Goal: Feedback & Contribution: Submit feedback/report problem

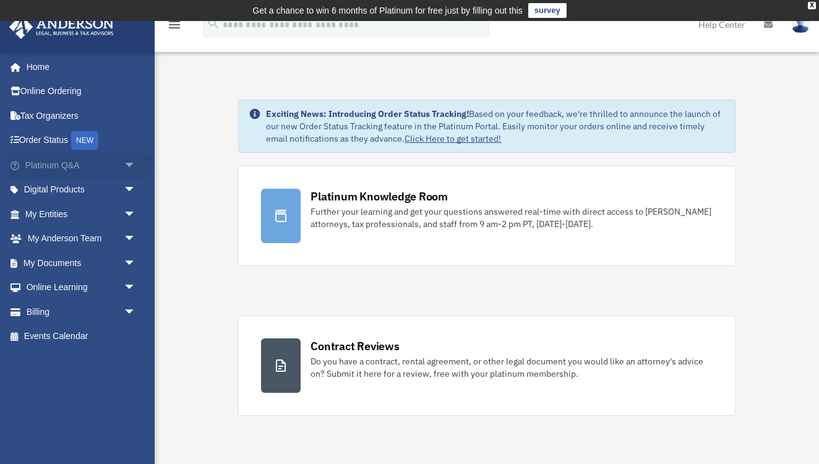
click at [62, 161] on link "Platinum Q&A arrow_drop_down" at bounding box center [82, 165] width 146 height 25
click at [126, 166] on span "arrow_drop_down" at bounding box center [136, 165] width 25 height 25
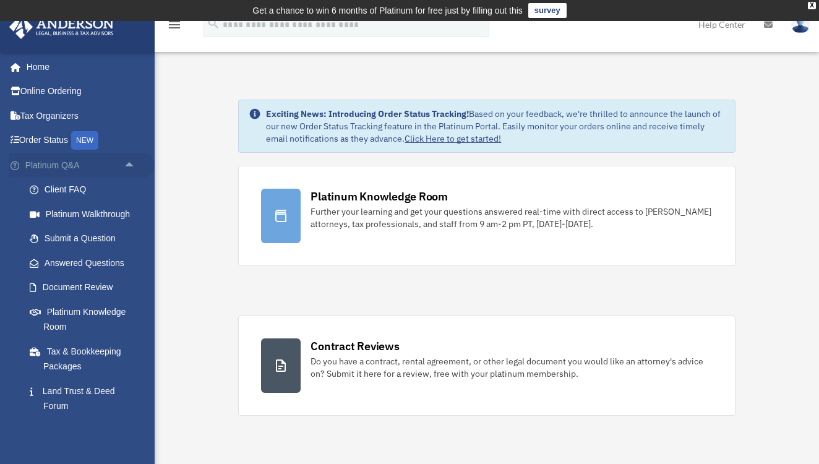
click at [35, 165] on link "Platinum Q&A arrow_drop_up" at bounding box center [82, 165] width 146 height 25
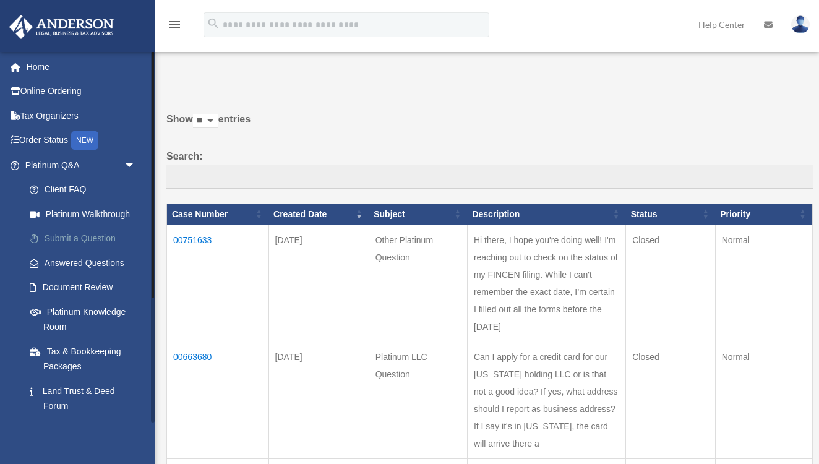
click at [72, 237] on link "Submit a Question" at bounding box center [85, 238] width 137 height 25
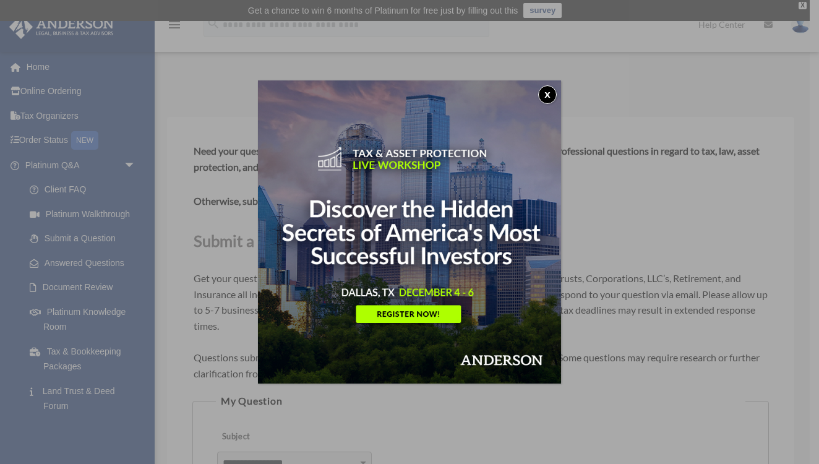
click at [553, 93] on button "x" at bounding box center [547, 94] width 19 height 19
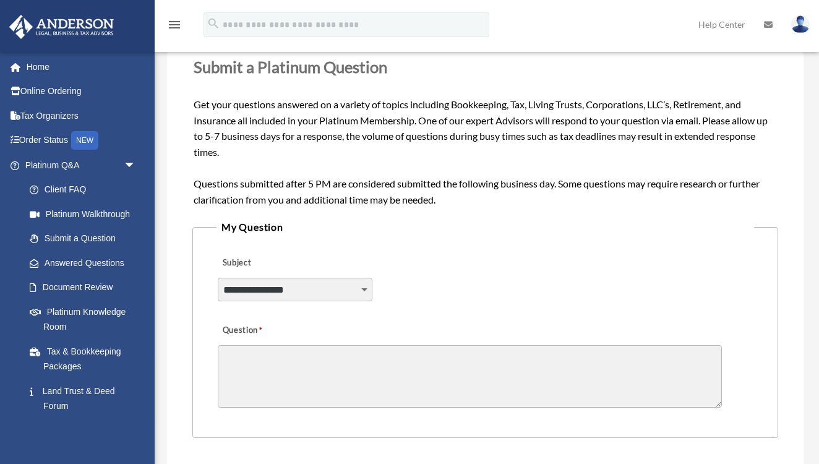
scroll to position [178, 0]
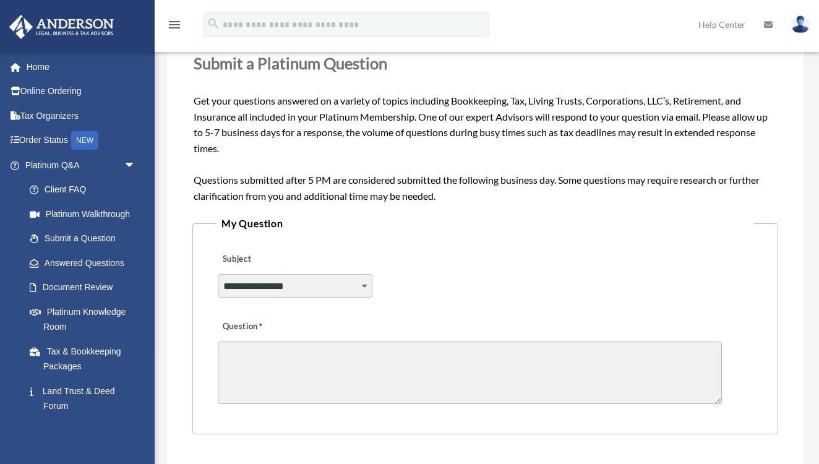
select select "******"
click at [266, 351] on textarea "Question" at bounding box center [470, 373] width 504 height 62
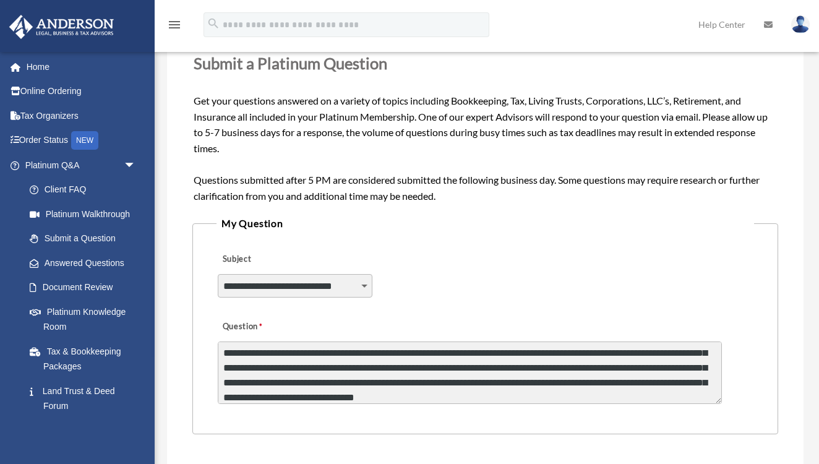
scroll to position [31, 0]
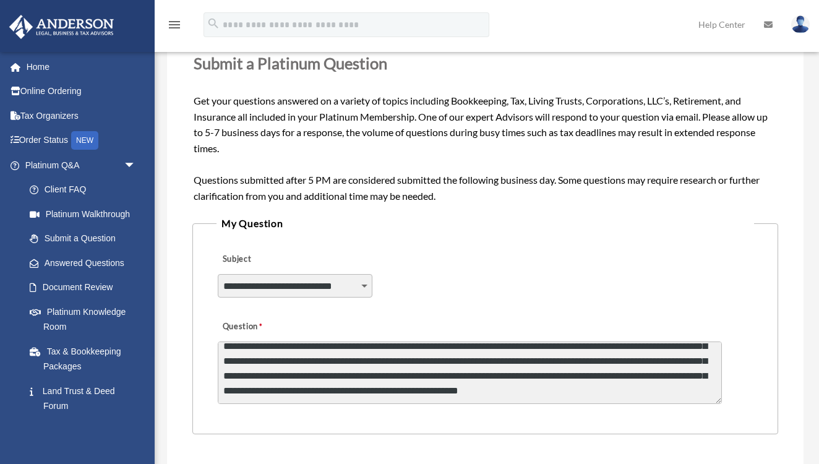
type textarea "**********"
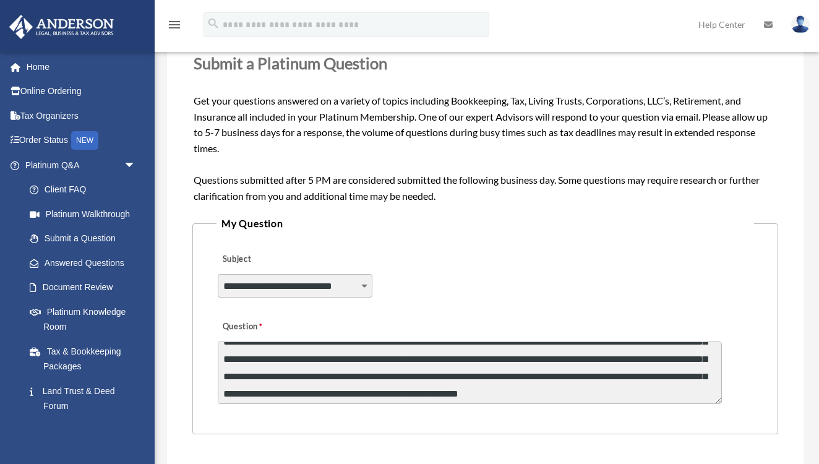
click at [616, 411] on fieldset "**********" at bounding box center [485, 325] width 586 height 220
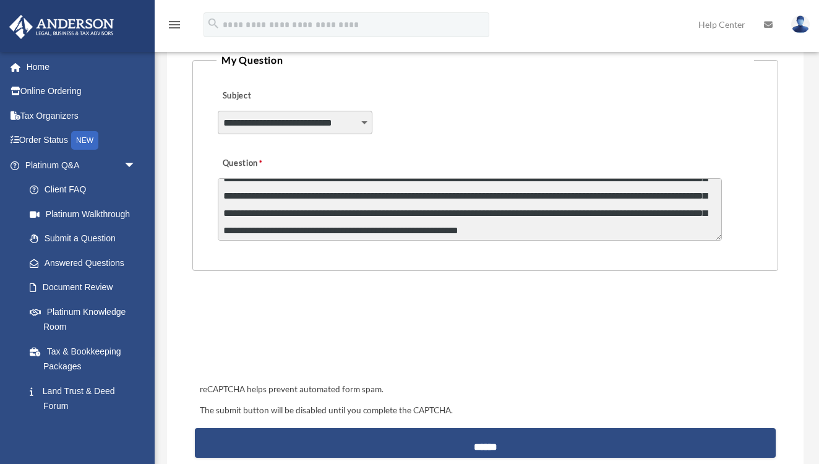
scroll to position [344, 0]
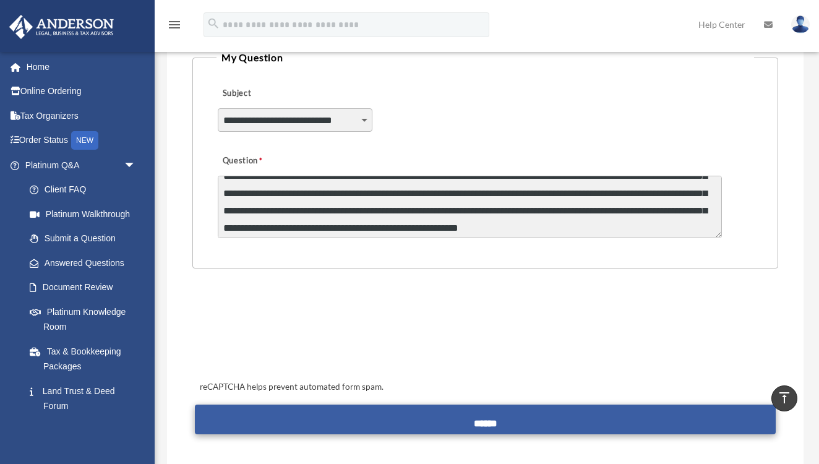
click at [488, 419] on input "******" at bounding box center [485, 420] width 581 height 30
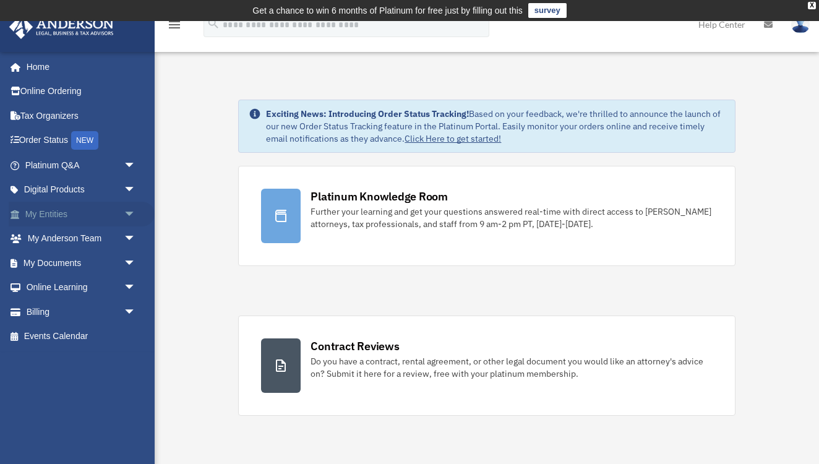
click at [46, 210] on link "My Entities arrow_drop_down" at bounding box center [82, 214] width 146 height 25
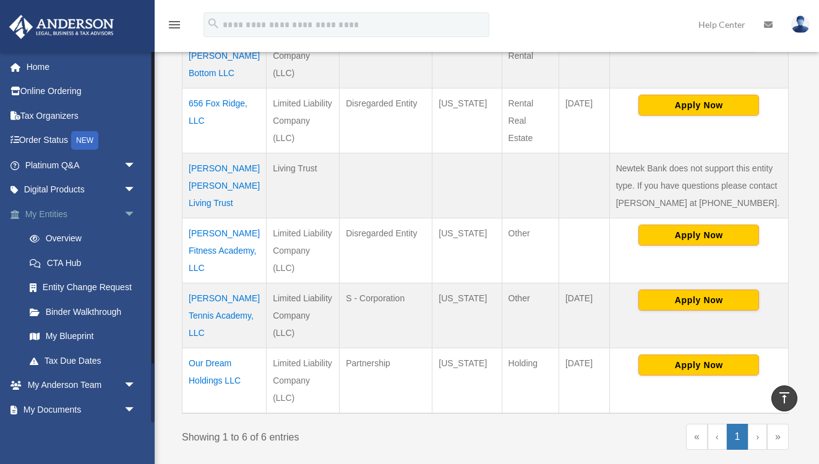
scroll to position [369, 0]
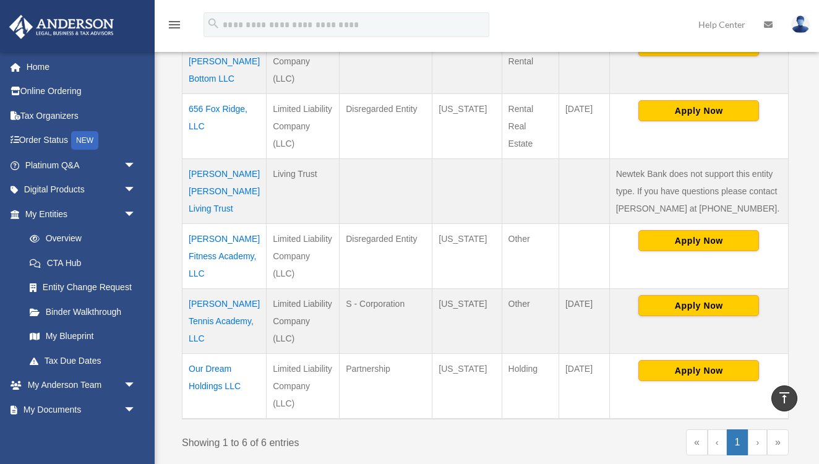
click at [210, 288] on td "[PERSON_NAME] Tennis Academy, LLC" at bounding box center [225, 320] width 84 height 65
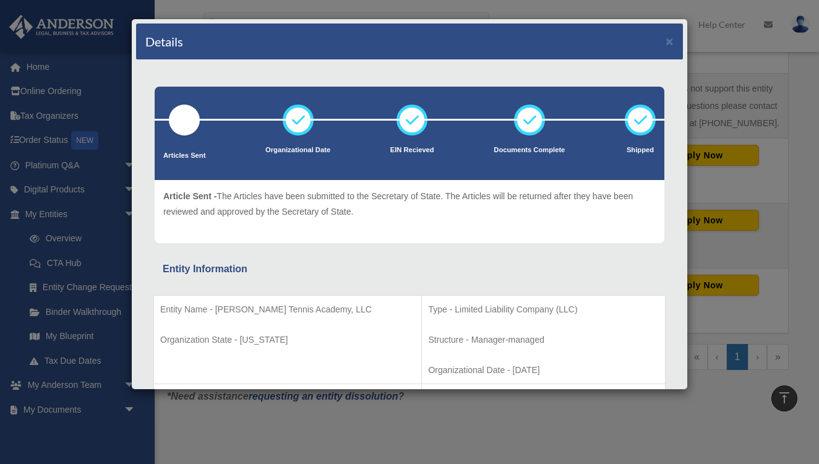
scroll to position [457, 0]
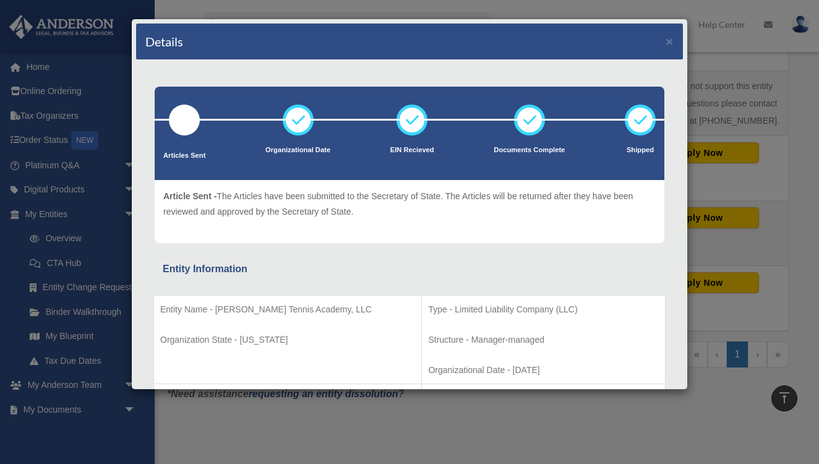
click at [574, 335] on p "Structure - Manager-managed" at bounding box center [543, 339] width 231 height 15
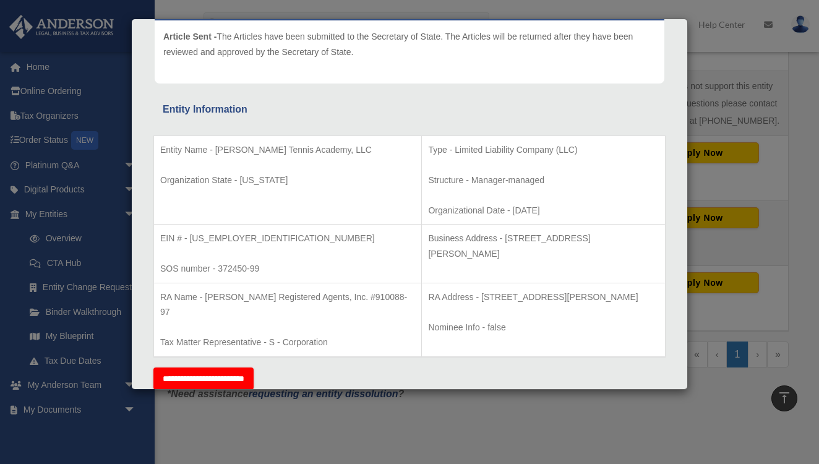
scroll to position [160, 0]
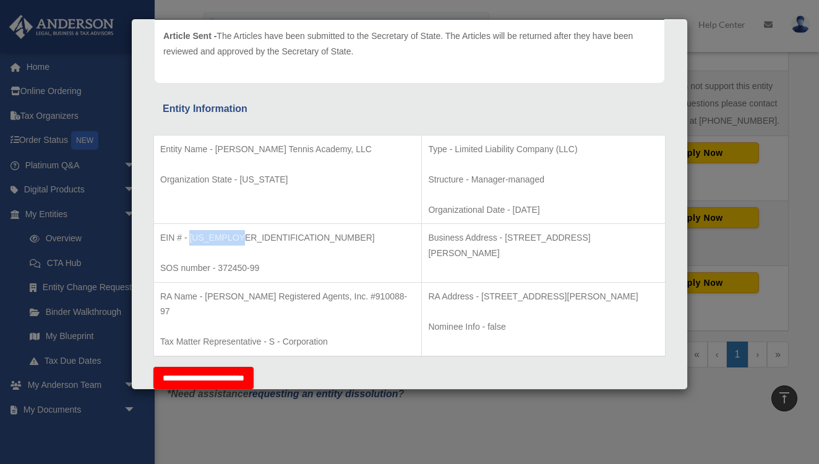
drag, startPoint x: 231, startPoint y: 236, endPoint x: 190, endPoint y: 234, distance: 40.9
click at [190, 234] on p "EIN # - 20-5230526" at bounding box center [287, 237] width 255 height 15
copy p "20-5230526"
click at [726, 38] on div "Details × Articles Sent Organizational Date" at bounding box center [409, 232] width 819 height 464
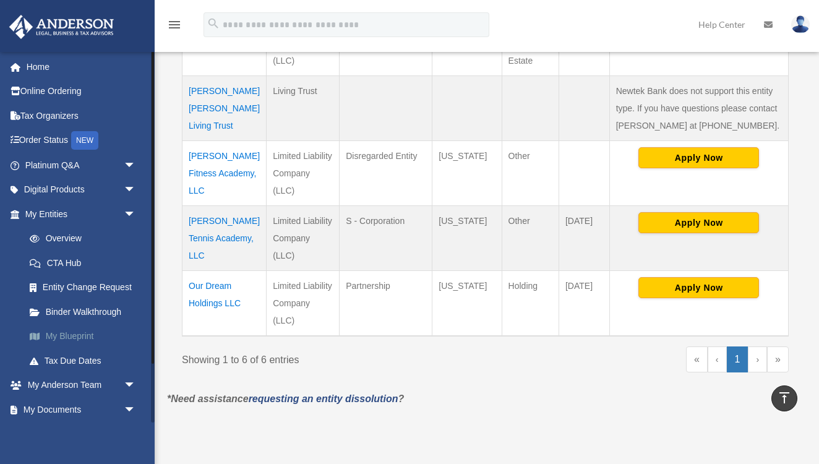
scroll to position [452, 0]
click at [74, 88] on link "Online Ordering" at bounding box center [82, 91] width 146 height 25
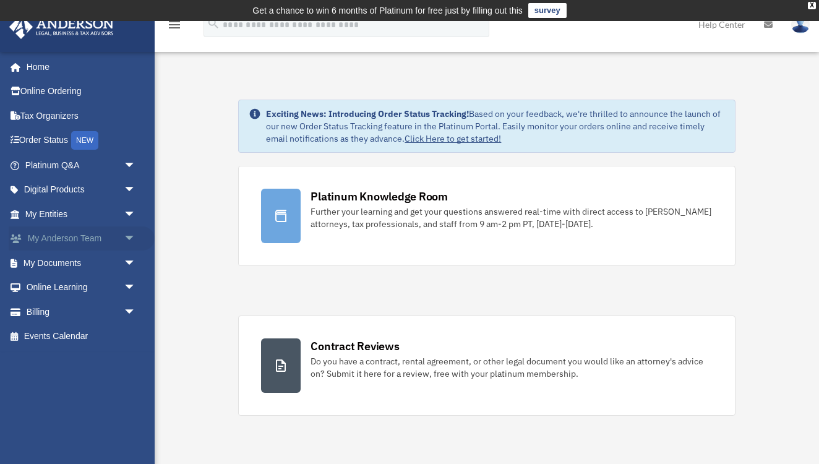
click at [67, 236] on link "My [PERSON_NAME] Team arrow_drop_down" at bounding box center [82, 238] width 146 height 25
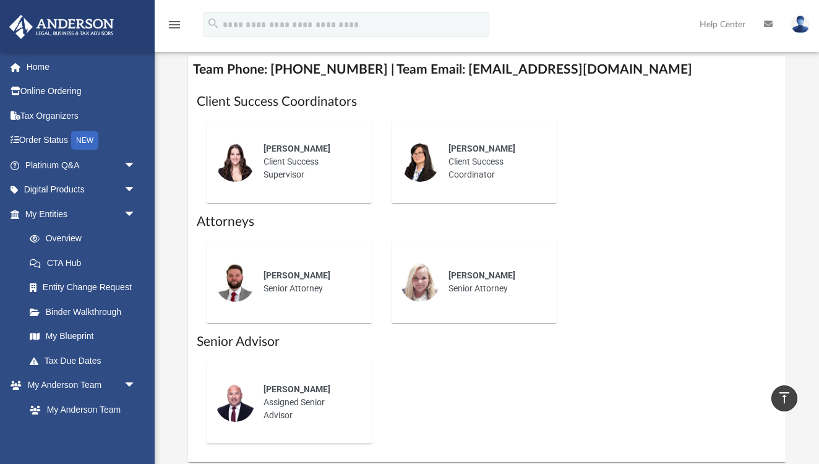
scroll to position [540, 0]
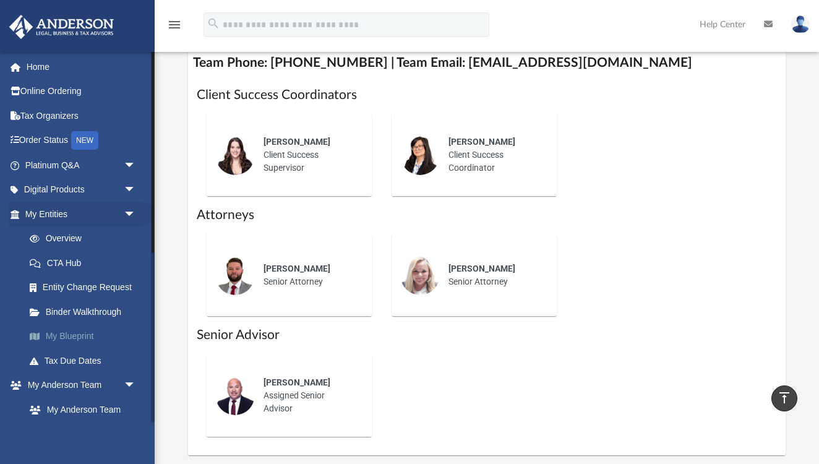
click at [54, 330] on link "My Blueprint" at bounding box center [85, 336] width 137 height 25
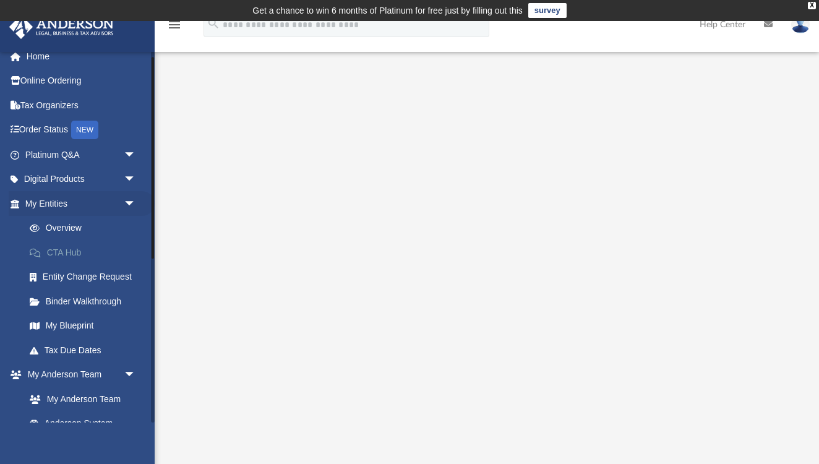
click at [62, 249] on link "CTA Hub" at bounding box center [85, 252] width 137 height 25
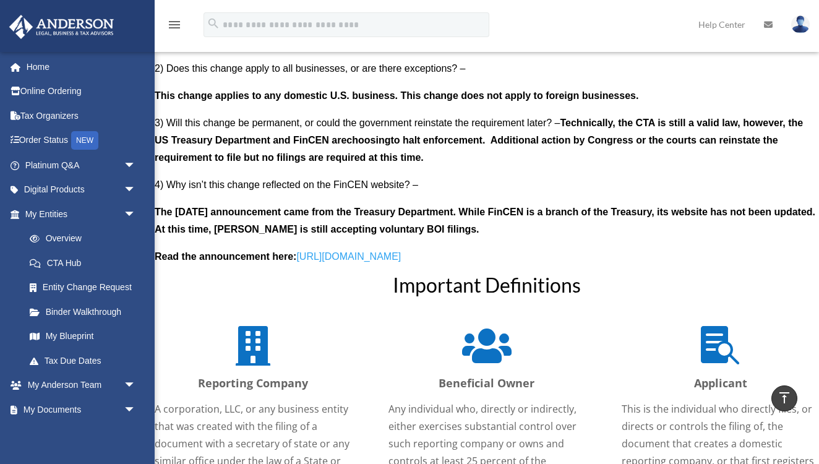
scroll to position [1213, 0]
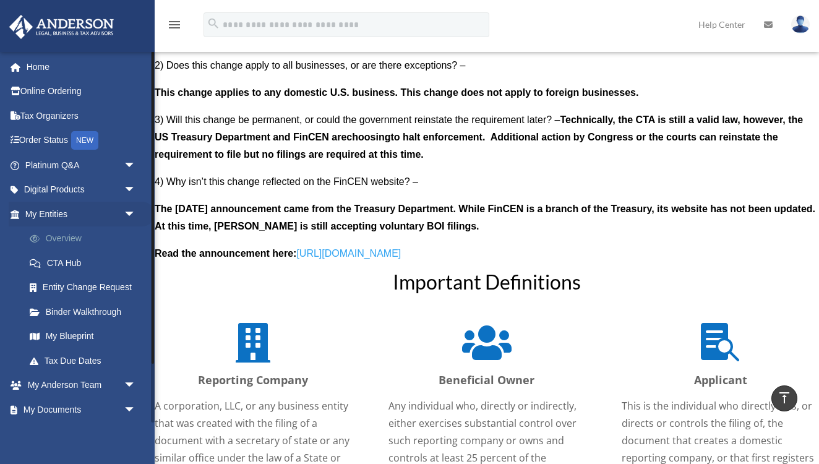
click at [67, 234] on link "Overview" at bounding box center [85, 238] width 137 height 25
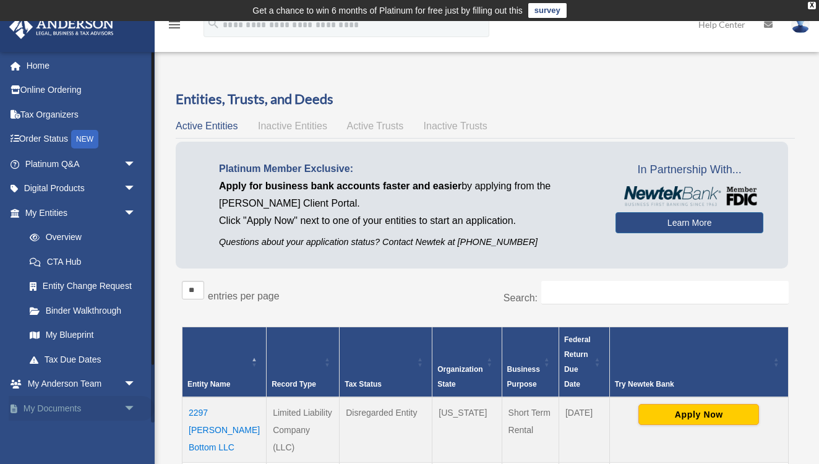
click at [127, 402] on span "arrow_drop_down" at bounding box center [136, 408] width 25 height 25
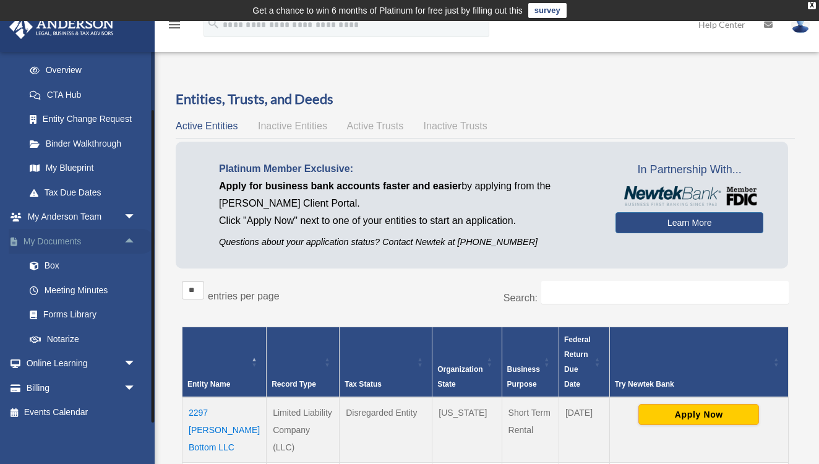
scroll to position [166, 0]
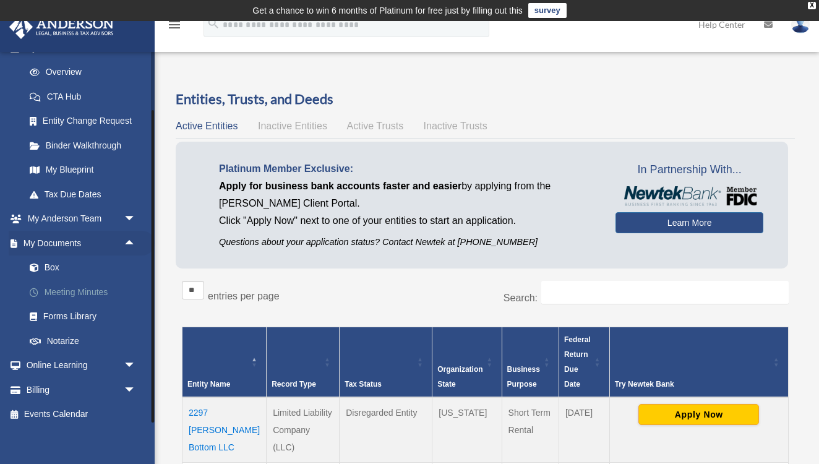
click at [45, 282] on link "Meeting Minutes" at bounding box center [85, 292] width 137 height 25
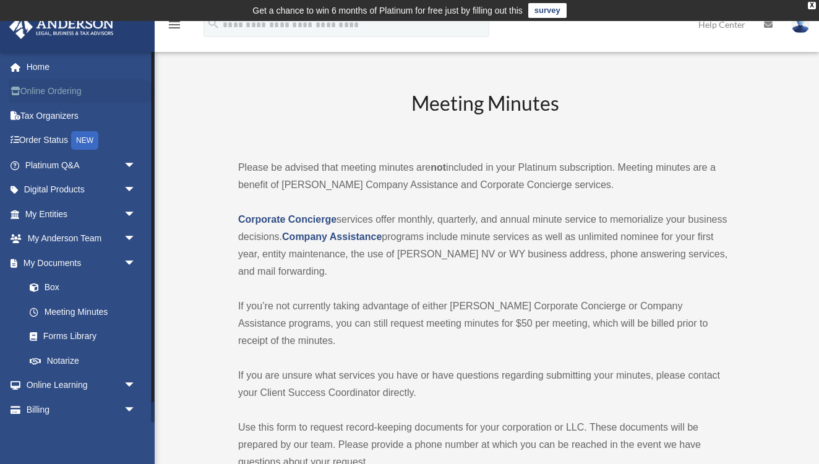
click at [46, 93] on link "Online Ordering" at bounding box center [82, 91] width 146 height 25
click at [49, 405] on link "Billing arrow_drop_down" at bounding box center [82, 409] width 146 height 25
click at [130, 407] on span "arrow_drop_down" at bounding box center [136, 409] width 25 height 25
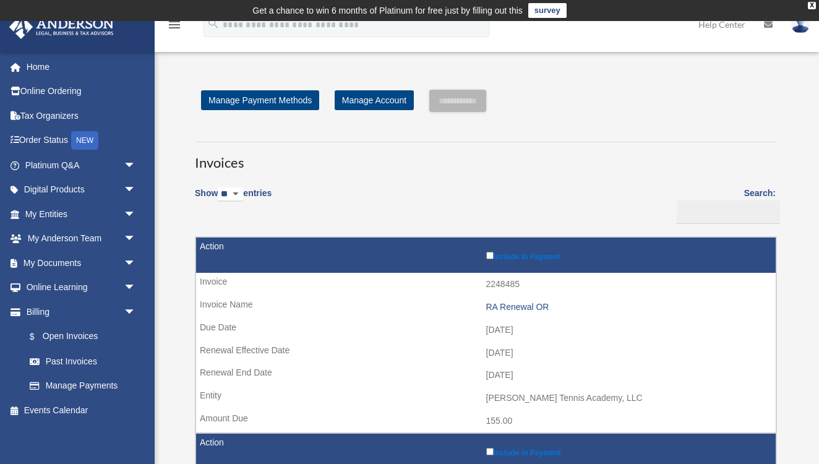
click at [333, 342] on td "[DATE]" at bounding box center [486, 354] width 580 height 24
click at [68, 355] on link "Past Invoices" at bounding box center [85, 361] width 137 height 25
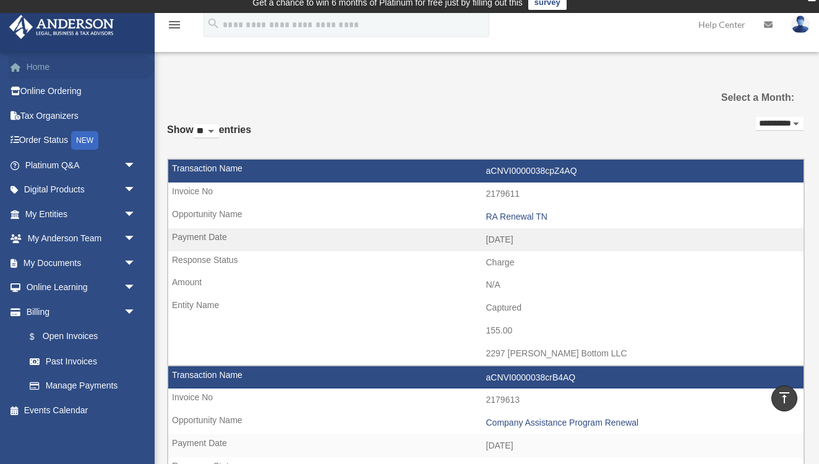
scroll to position [8, 0]
click at [52, 89] on link "Online Ordering" at bounding box center [82, 91] width 146 height 25
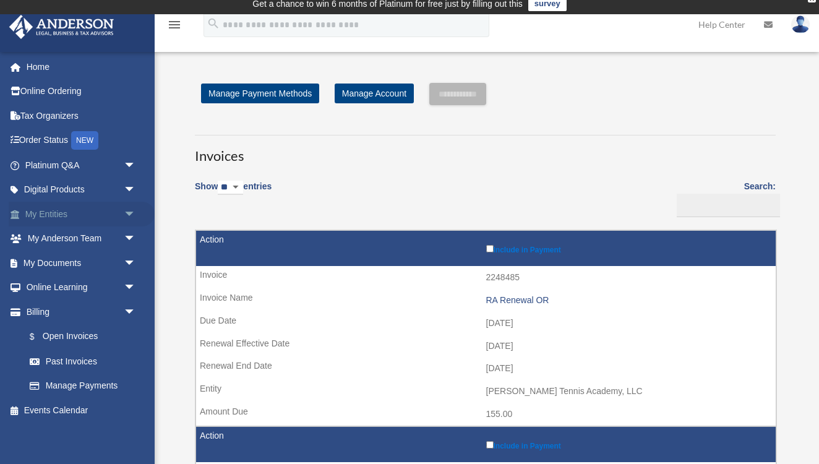
scroll to position [6, 0]
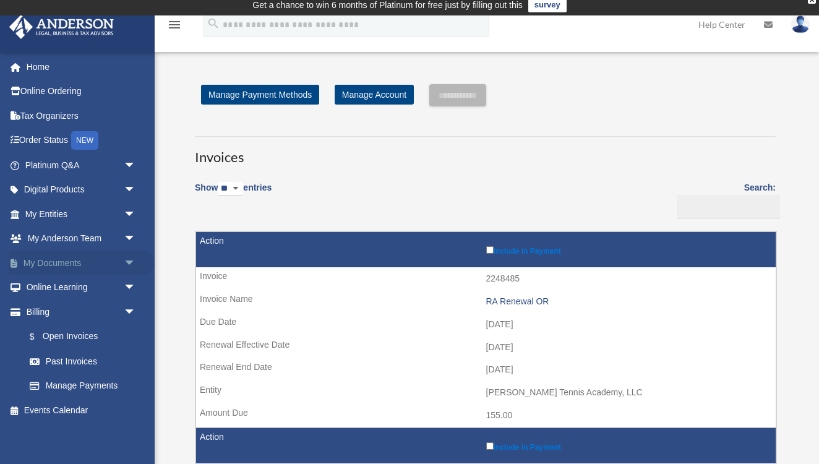
click at [82, 259] on link "My Documents arrow_drop_down" at bounding box center [82, 263] width 146 height 25
click at [127, 262] on span "arrow_drop_down" at bounding box center [136, 263] width 25 height 25
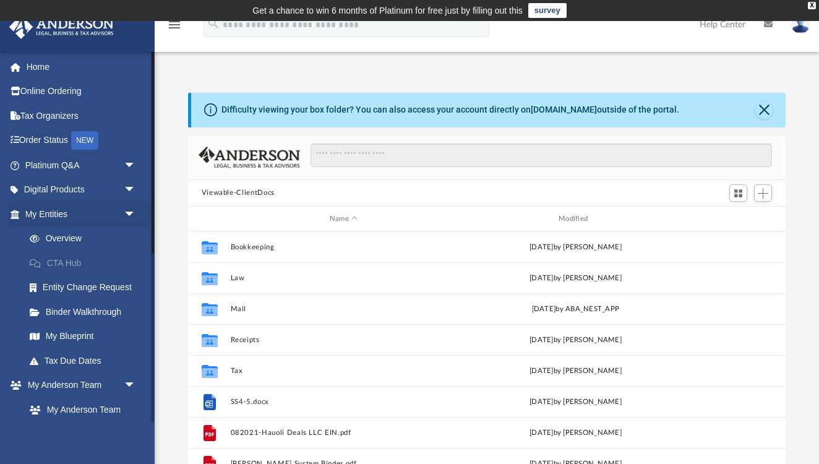
scroll to position [1, 1]
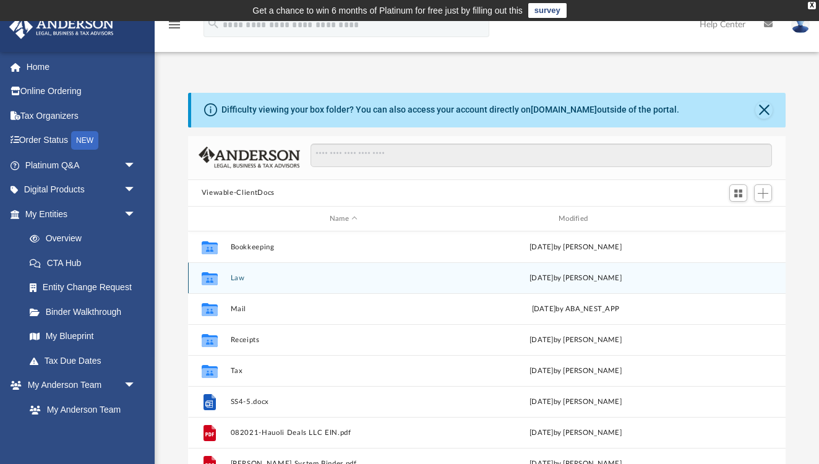
click at [209, 277] on icon "grid" at bounding box center [209, 280] width 16 height 10
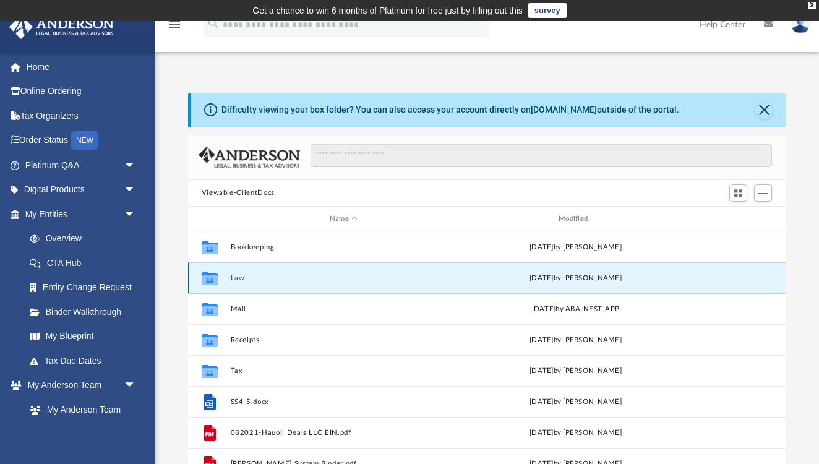
click at [236, 279] on button "Law" at bounding box center [343, 278] width 226 height 8
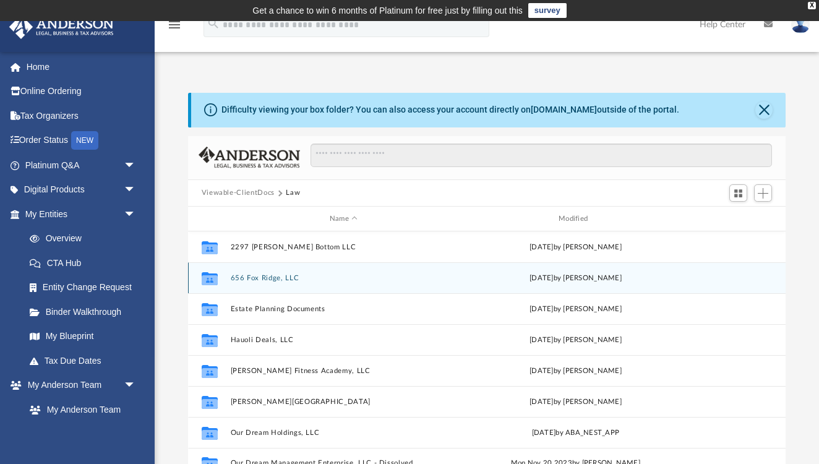
click at [264, 276] on button "656 Fox Ridge, LLC" at bounding box center [343, 278] width 226 height 8
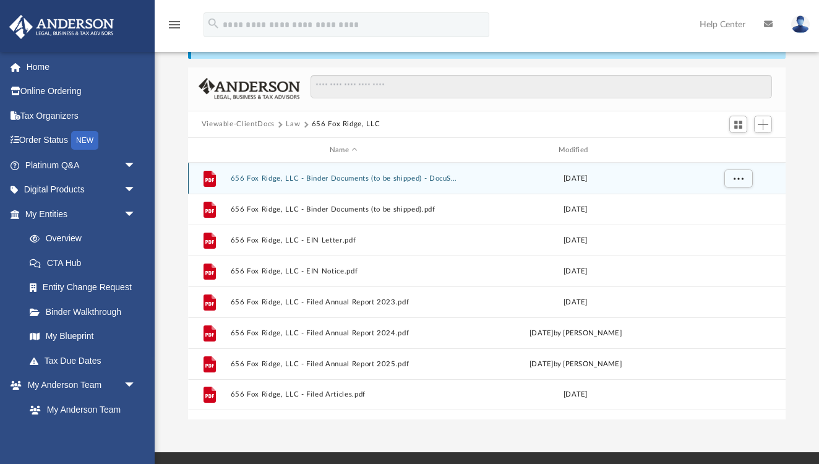
scroll to position [57, 0]
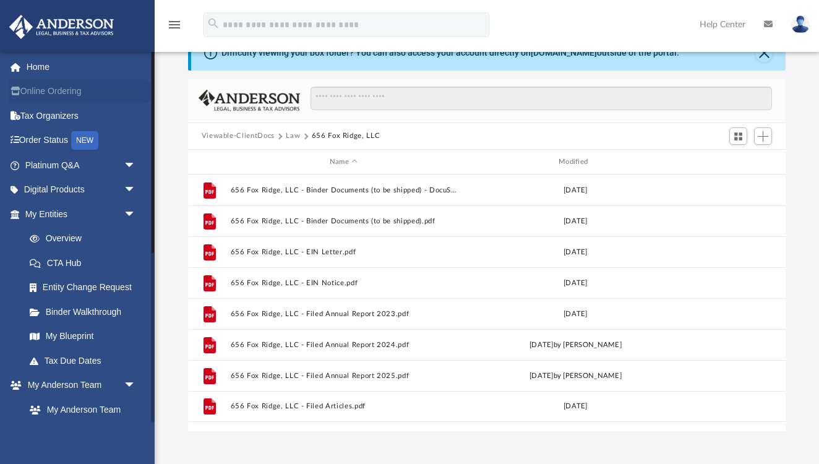
click at [51, 87] on link "Online Ordering" at bounding box center [82, 91] width 146 height 25
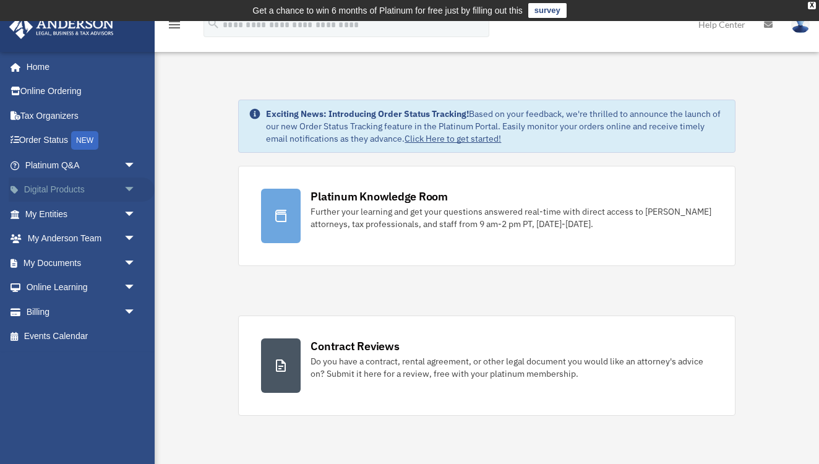
click at [128, 189] on span "arrow_drop_down" at bounding box center [136, 190] width 25 height 25
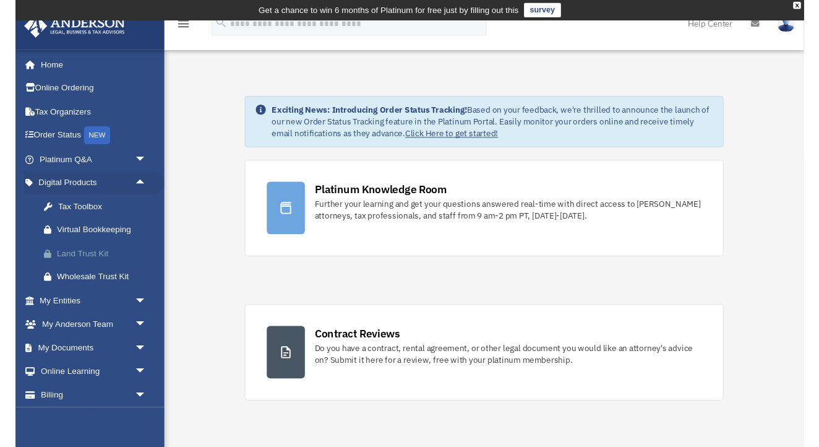
scroll to position [0, 1]
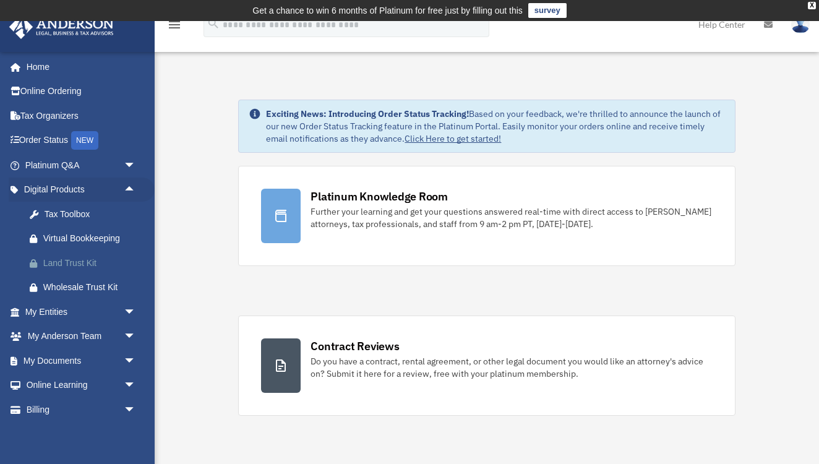
click at [66, 260] on div "Land Trust Kit" at bounding box center [91, 263] width 96 height 15
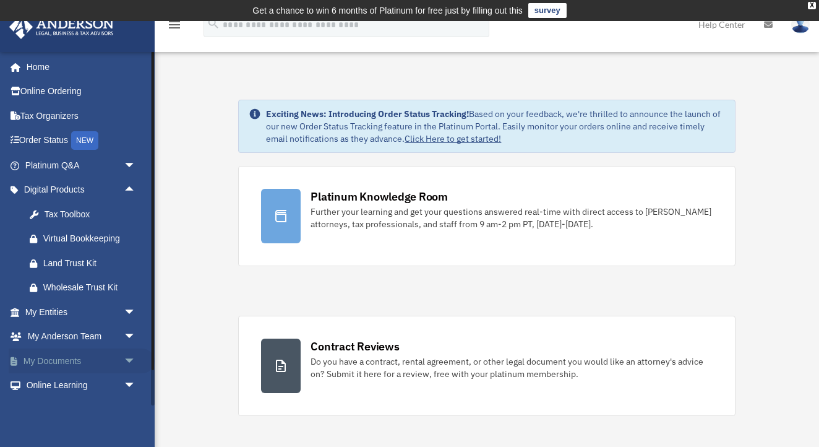
click at [127, 356] on span "arrow_drop_down" at bounding box center [136, 360] width 25 height 25
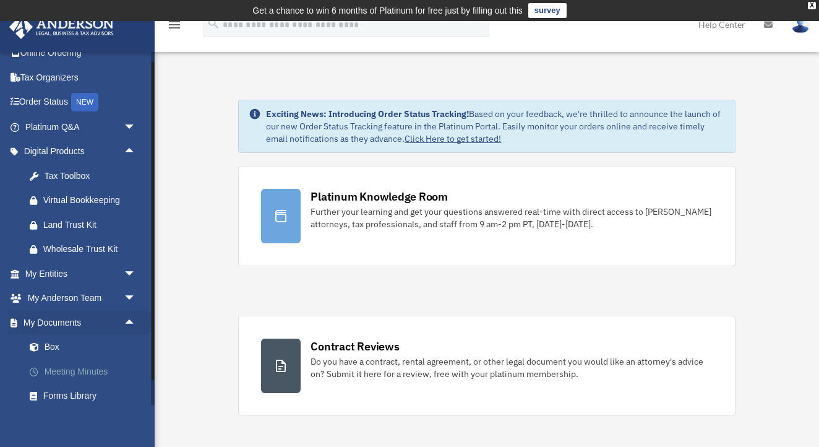
scroll to position [0, 0]
click at [54, 363] on link "Meeting Minutes" at bounding box center [85, 371] width 137 height 25
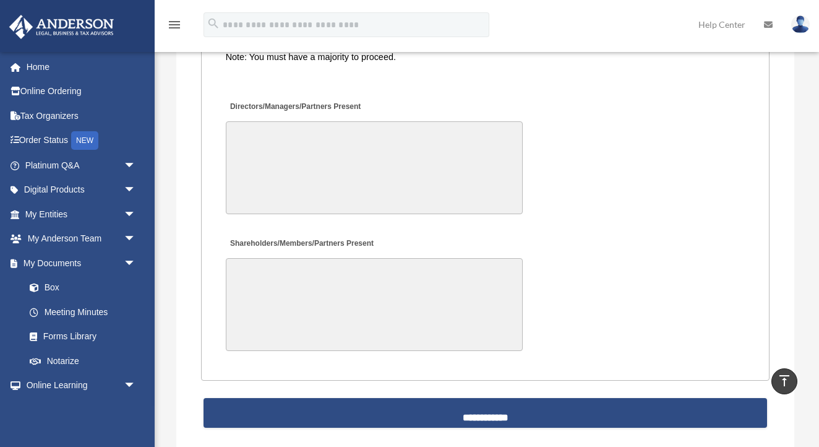
scroll to position [2780, 0]
